Goal: Information Seeking & Learning: Check status

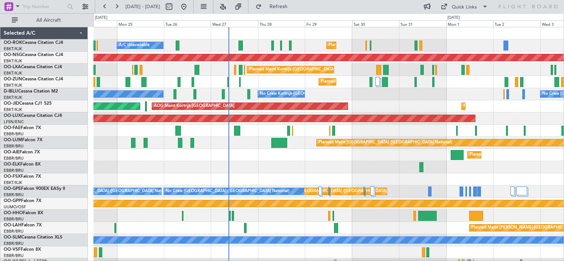
click at [292, 99] on div "Planned Maint Kortrijk-[GEOGRAPHIC_DATA] A/C Unavailable Planned Maint [GEOGRAP…" at bounding box center [328, 149] width 470 height 244
click at [353, 106] on div "Planned Maint [GEOGRAPHIC_DATA] ([GEOGRAPHIC_DATA]) AOG Maint [GEOGRAPHIC_DATA]…" at bounding box center [328, 106] width 470 height 12
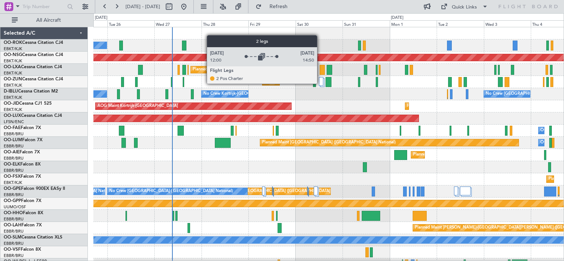
click at [320, 83] on div at bounding box center [321, 81] width 5 height 9
click at [320, 84] on div at bounding box center [321, 81] width 5 height 9
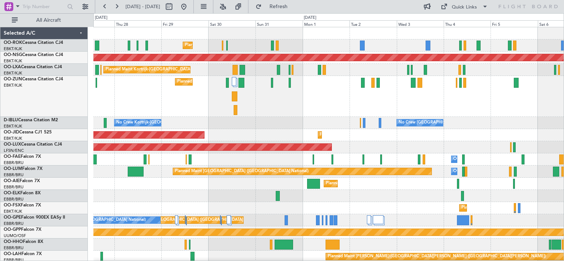
click at [306, 110] on div "Planned Maint Kortrijk-[GEOGRAPHIC_DATA]" at bounding box center [328, 96] width 470 height 41
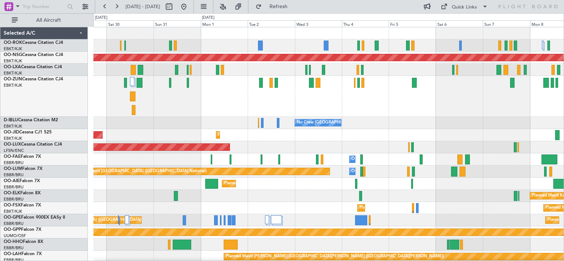
click at [246, 101] on div "Planned Maint Kortrijk-[GEOGRAPHIC_DATA]" at bounding box center [328, 96] width 470 height 41
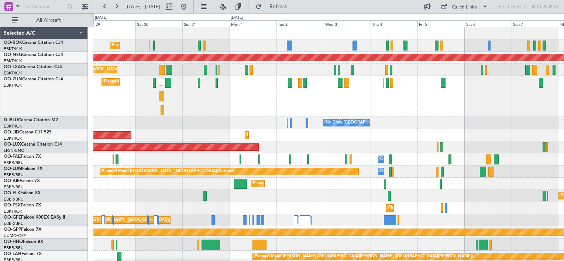
click at [334, 104] on div "Planned Maint Kortrijk-[GEOGRAPHIC_DATA]" at bounding box center [328, 96] width 470 height 41
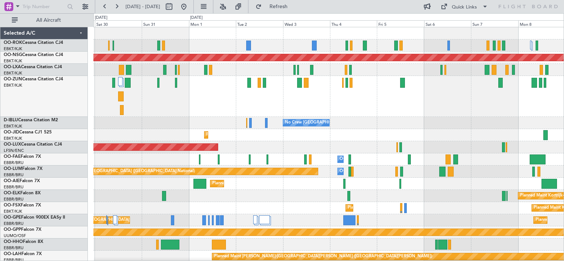
click at [334, 102] on div "Planned Maint Kortrijk-[GEOGRAPHIC_DATA]" at bounding box center [328, 96] width 470 height 41
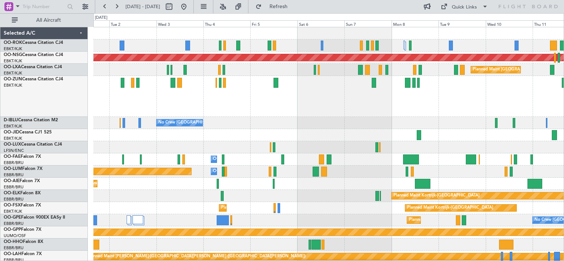
click at [328, 107] on div at bounding box center [328, 96] width 470 height 41
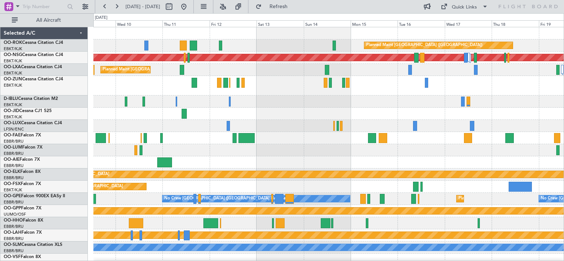
click at [254, 87] on div "Planned Maint [GEOGRAPHIC_DATA] ([GEOGRAPHIC_DATA]) Planned Maint [GEOGRAPHIC_D…" at bounding box center [328, 152] width 470 height 251
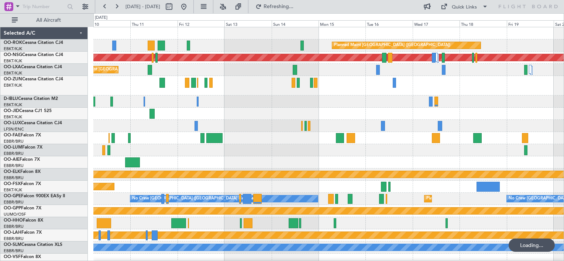
click at [252, 84] on div "Planned Maint [GEOGRAPHIC_DATA] ([GEOGRAPHIC_DATA]) Planned Maint [GEOGRAPHIC_D…" at bounding box center [328, 152] width 470 height 251
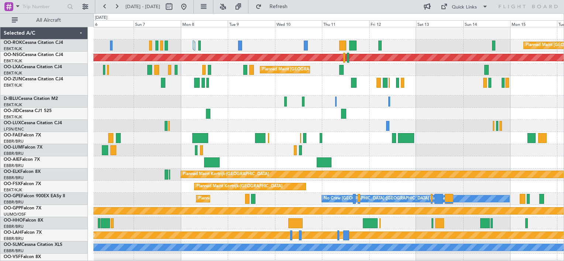
click at [551, 221] on div "Planned Maint [GEOGRAPHIC_DATA] ([GEOGRAPHIC_DATA]) Planned Maint [GEOGRAPHIC_D…" at bounding box center [328, 152] width 470 height 251
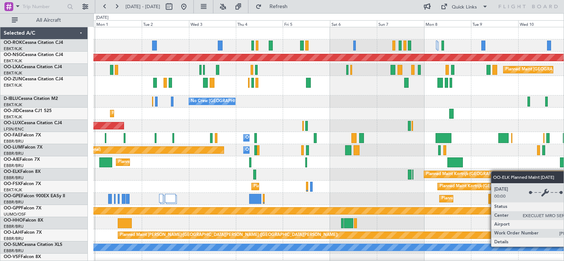
click at [514, 174] on div "Planned Maint Kortrijk-[GEOGRAPHIC_DATA] Planned Maint [GEOGRAPHIC_DATA] ([GEOG…" at bounding box center [328, 152] width 470 height 251
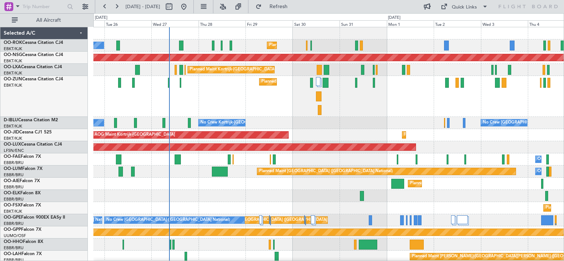
click at [363, 130] on div "Planned Maint Kortrijk-[GEOGRAPHIC_DATA] A/C Unavailable Planned Maint [GEOGRAP…" at bounding box center [328, 163] width 470 height 272
